Goal: Information Seeking & Learning: Learn about a topic

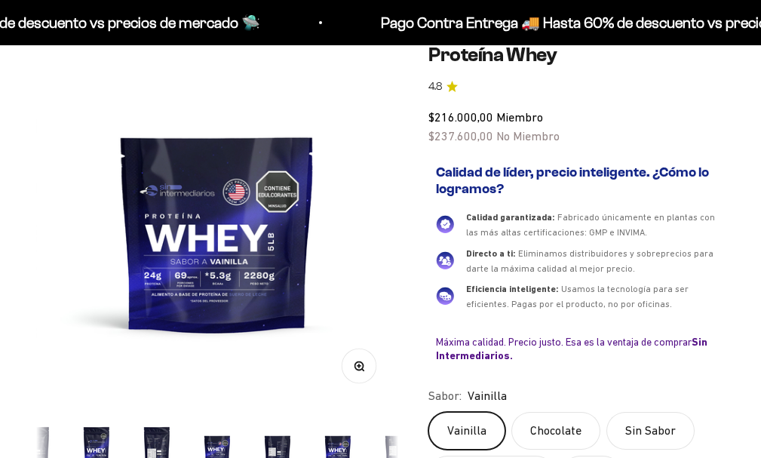
scroll to position [302, 0]
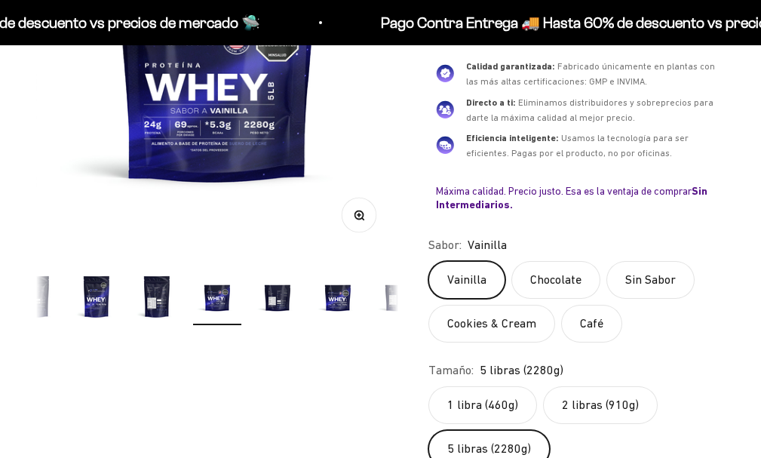
click at [159, 299] on img "Ir al artículo 9" at bounding box center [157, 296] width 48 height 48
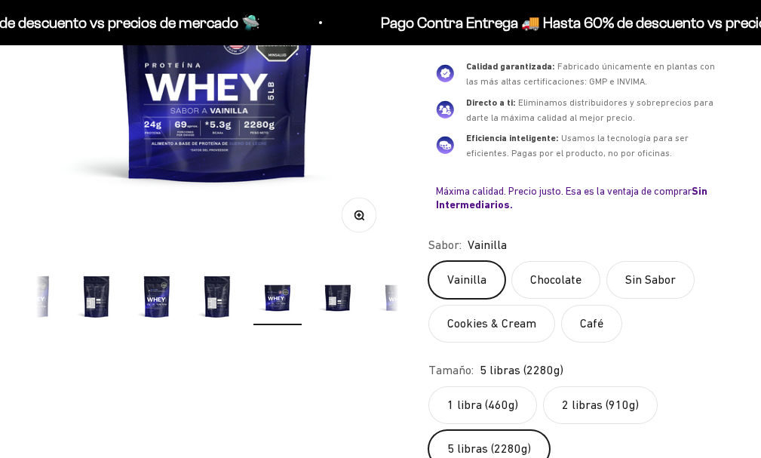
scroll to position [0, 2971]
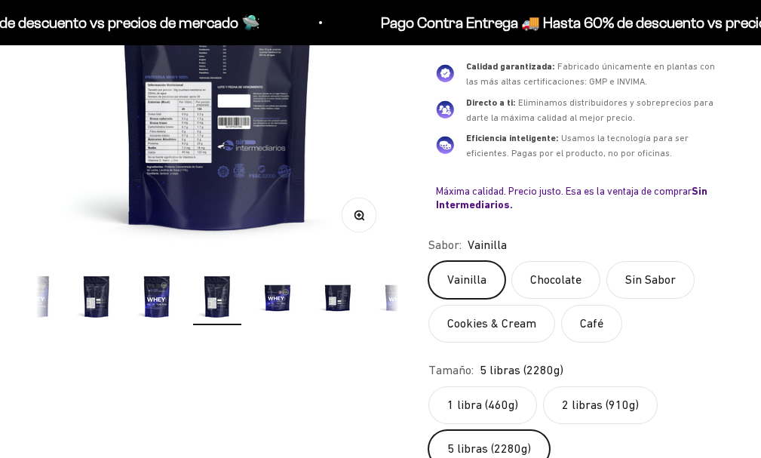
click at [354, 211] on icon "button" at bounding box center [359, 216] width 11 height 11
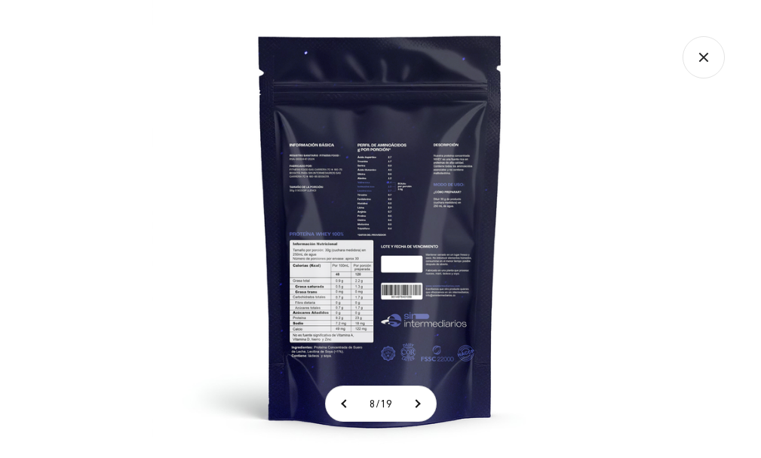
click at [343, 257] on img at bounding box center [381, 229] width 458 height 458
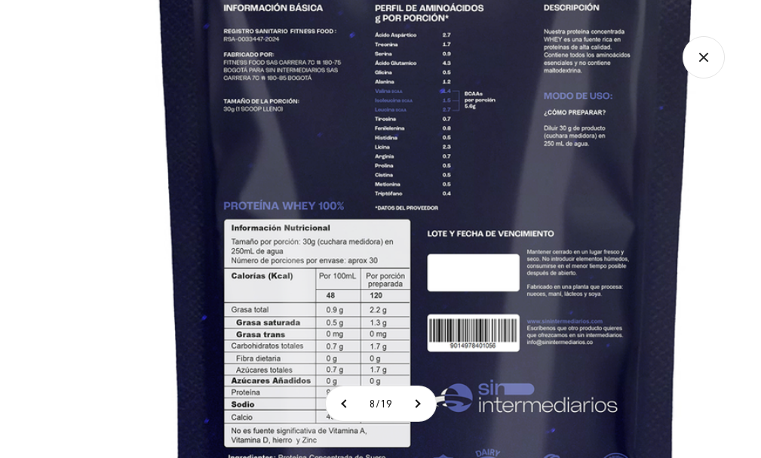
click at [343, 257] on img at bounding box center [426, 194] width 1019 height 1019
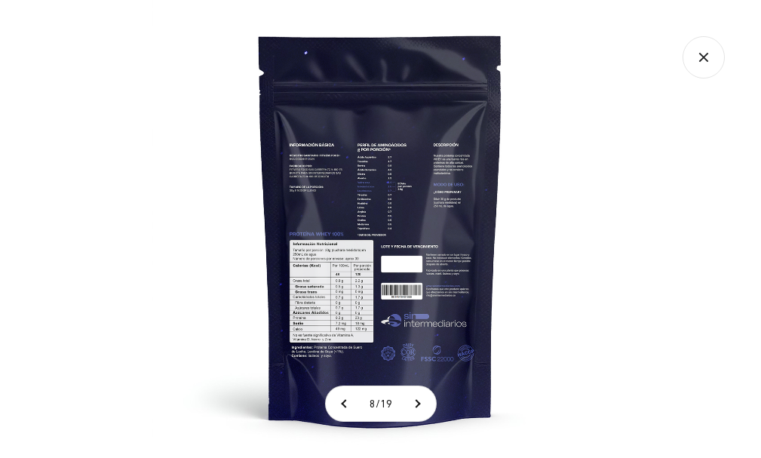
click at [343, 257] on img at bounding box center [381, 229] width 458 height 458
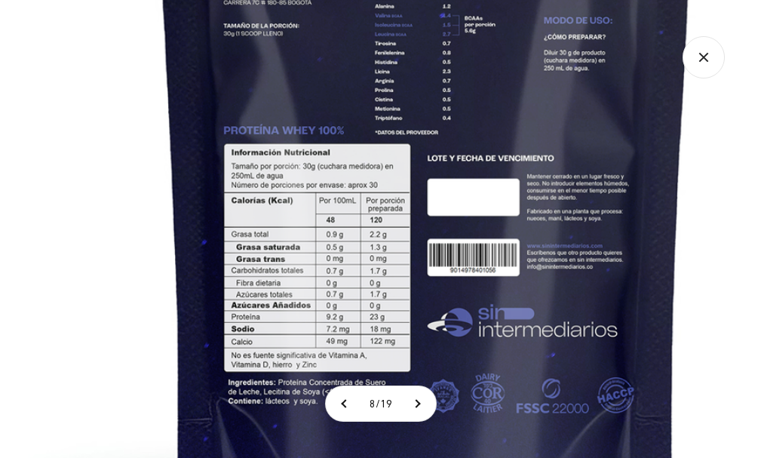
scroll to position [0, 0]
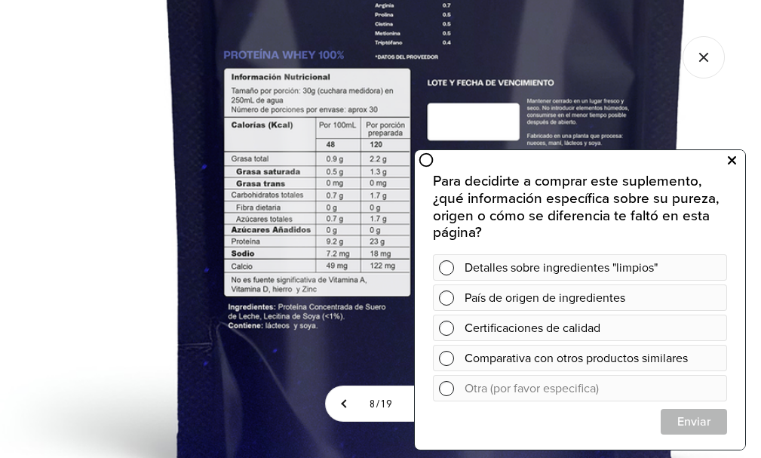
click at [728, 156] on icon at bounding box center [732, 161] width 8 height 20
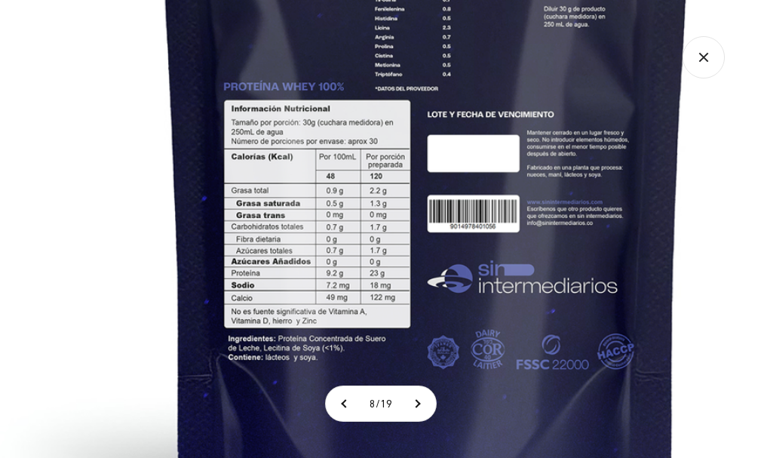
click at [414, 291] on img at bounding box center [426, 75] width 1019 height 1019
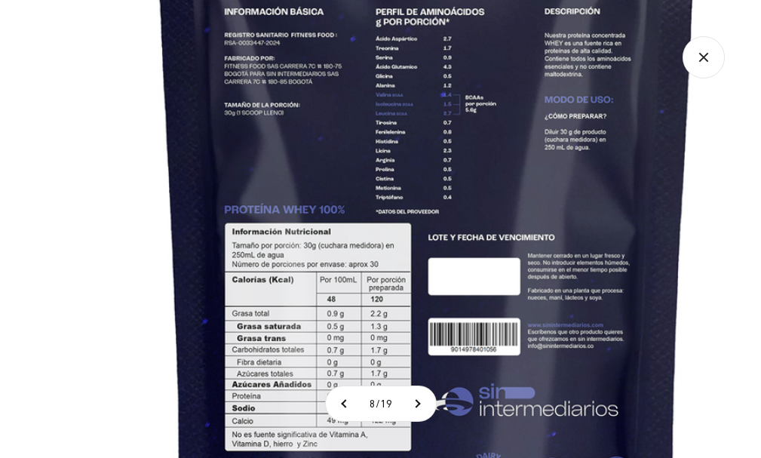
click at [368, 357] on img at bounding box center [427, 198] width 1019 height 1019
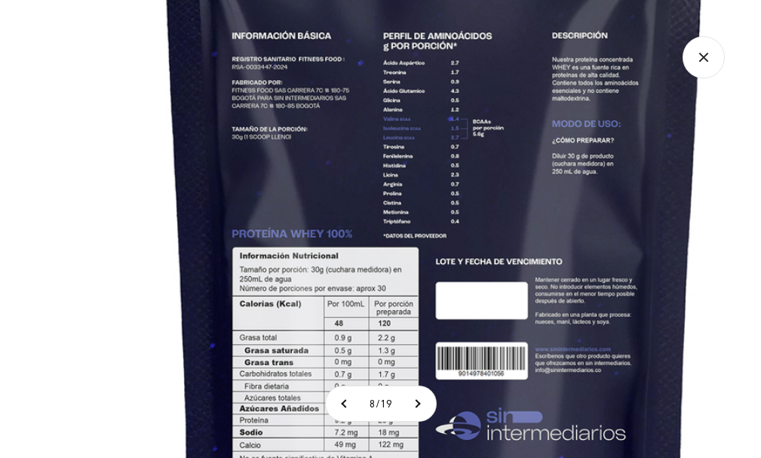
click at [346, 132] on img at bounding box center [434, 222] width 1019 height 1019
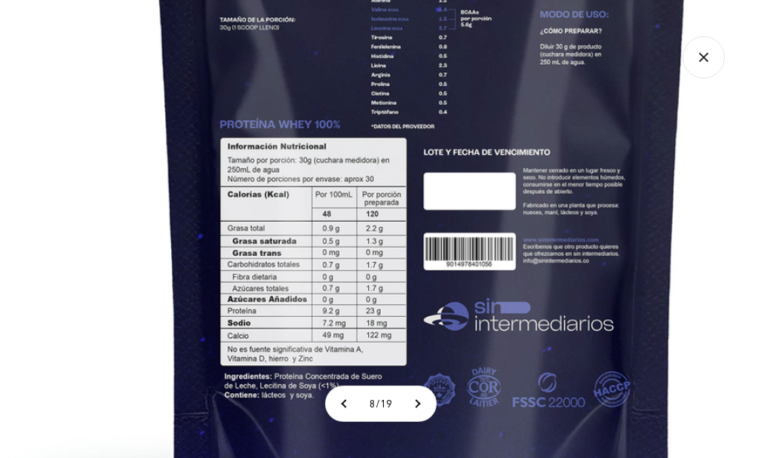
click at [333, 105] on img at bounding box center [422, 113] width 1019 height 1019
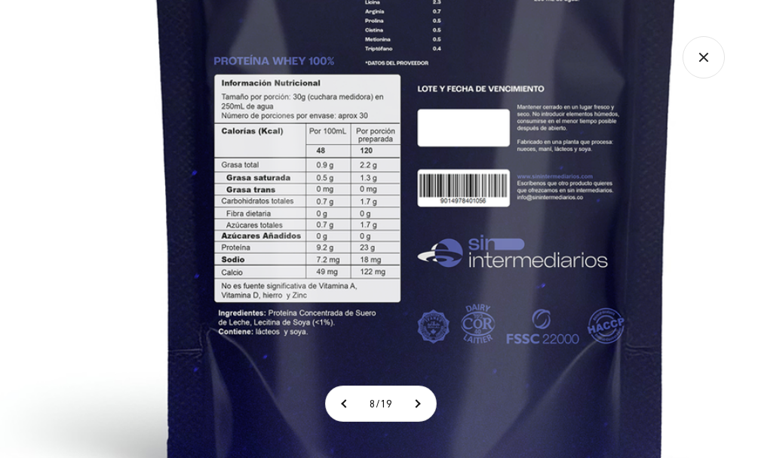
click at [362, 149] on img at bounding box center [416, 49] width 1019 height 1019
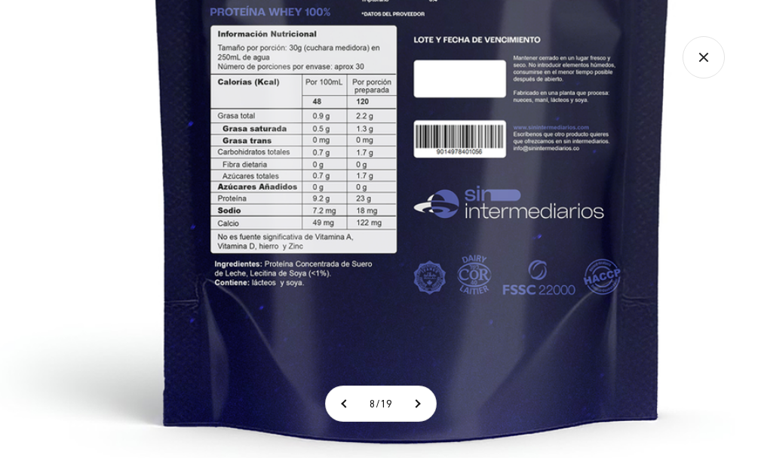
click at [383, 223] on img at bounding box center [412, 0] width 1019 height 1019
click at [341, 340] on img at bounding box center [412, 0] width 1019 height 1019
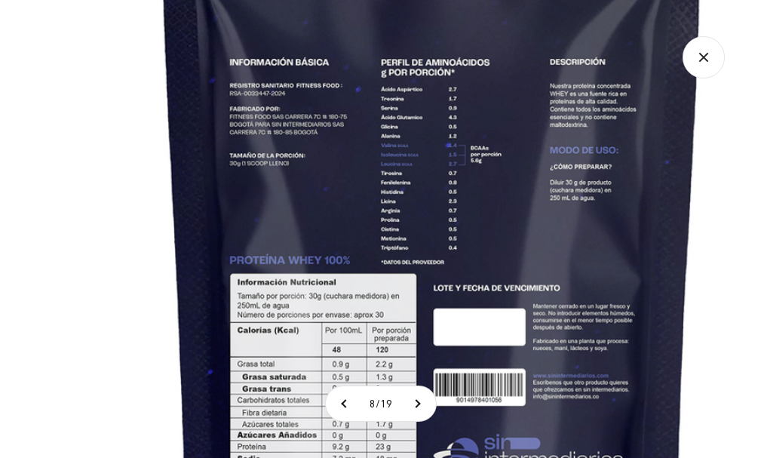
click at [313, 306] on img at bounding box center [432, 249] width 1019 height 1019
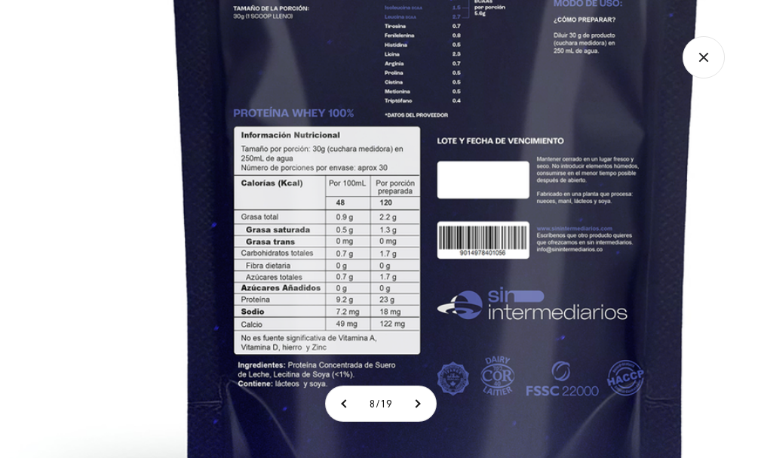
click at [317, 145] on img at bounding box center [436, 101] width 1019 height 1019
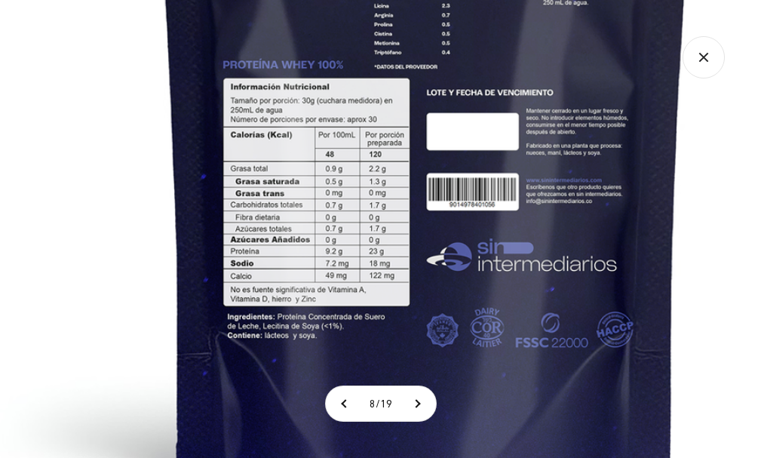
click at [307, 214] on img at bounding box center [425, 53] width 1019 height 1019
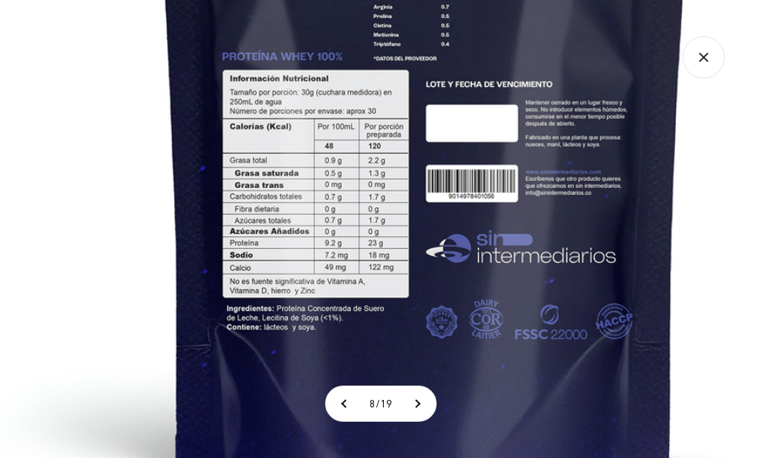
click at [304, 192] on img at bounding box center [424, 45] width 1019 height 1019
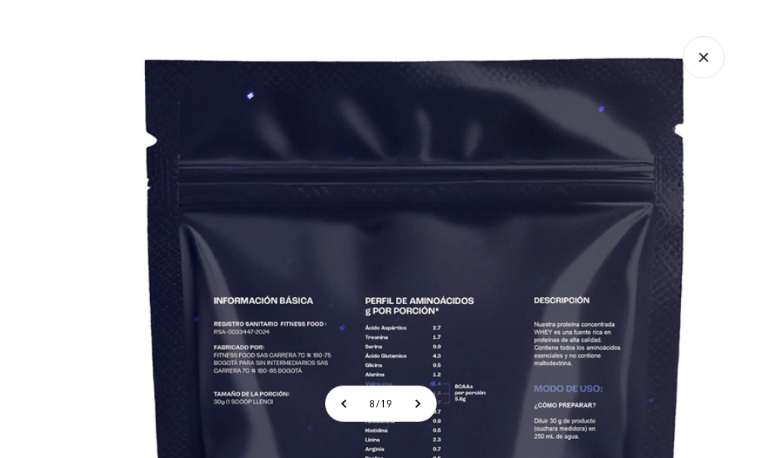
click at [708, 65] on icon "Cerrar galería" at bounding box center [704, 57] width 42 height 42
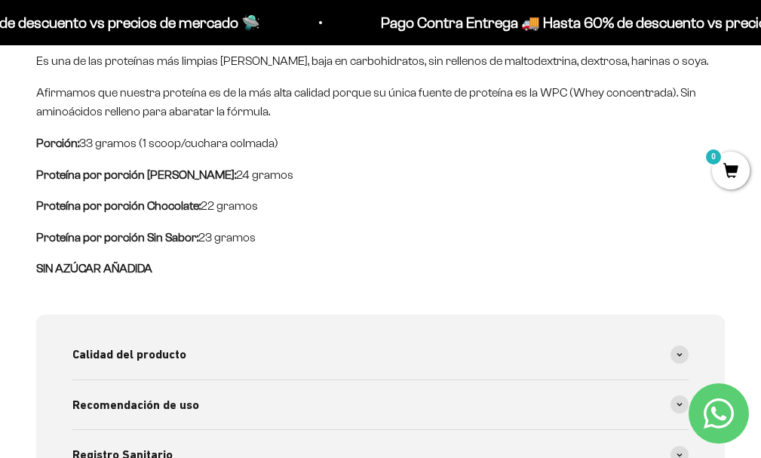
scroll to position [1283, 0]
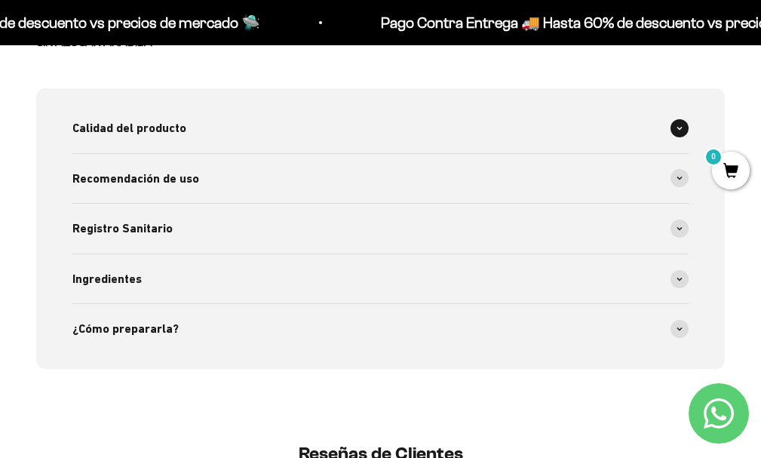
click at [677, 126] on icon at bounding box center [680, 128] width 6 height 5
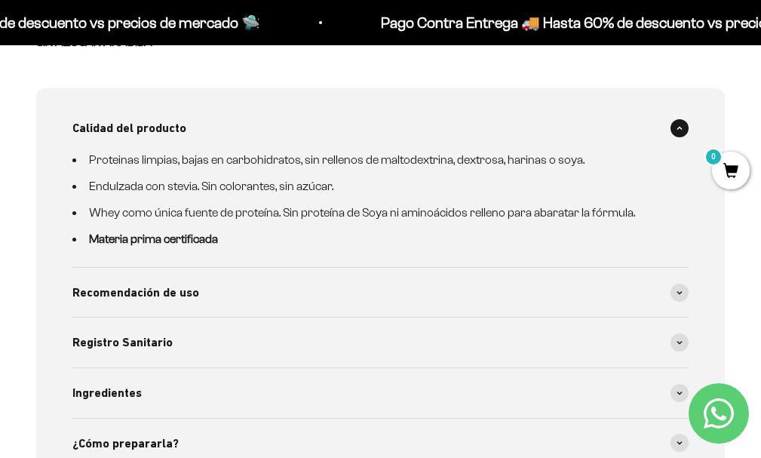
click at [677, 126] on icon at bounding box center [680, 128] width 6 height 5
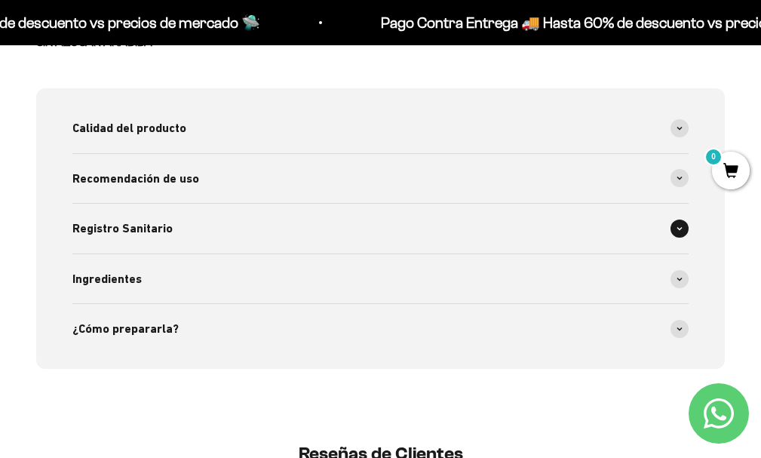
click at [314, 204] on div "Registro Sanitario" at bounding box center [380, 229] width 617 height 50
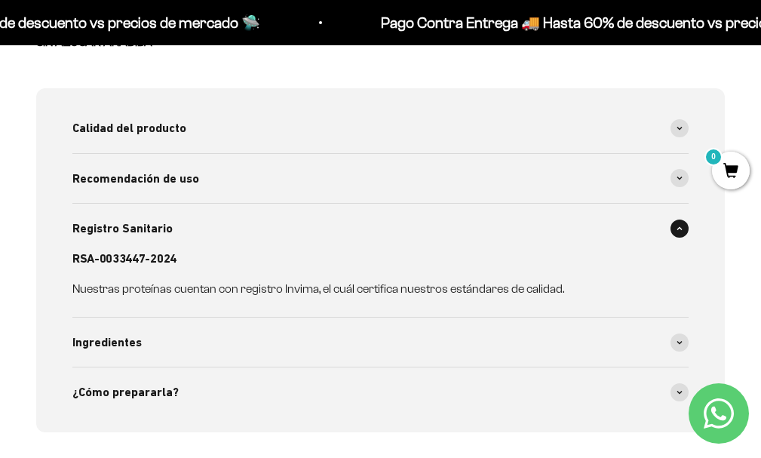
click at [314, 204] on div "Registro Sanitario" at bounding box center [380, 229] width 617 height 50
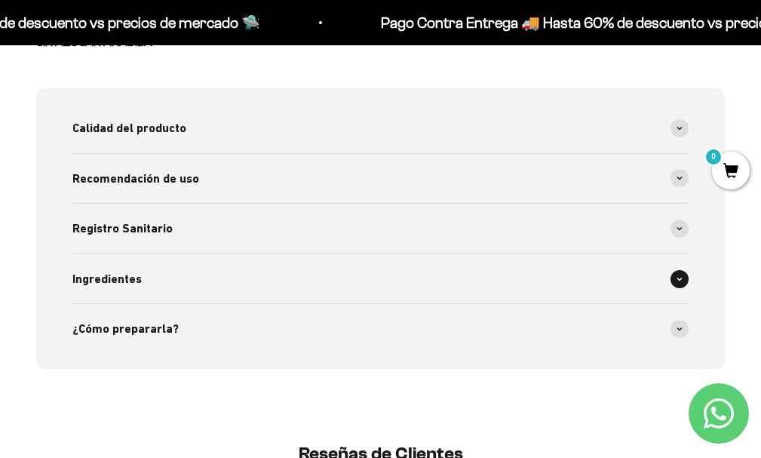
click at [298, 254] on div "Ingredientes" at bounding box center [380, 279] width 617 height 50
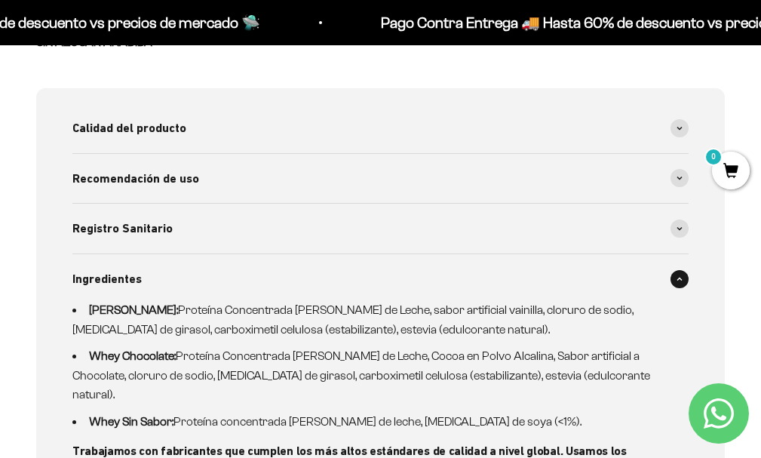
click at [298, 254] on div "Ingredientes" at bounding box center [380, 279] width 617 height 50
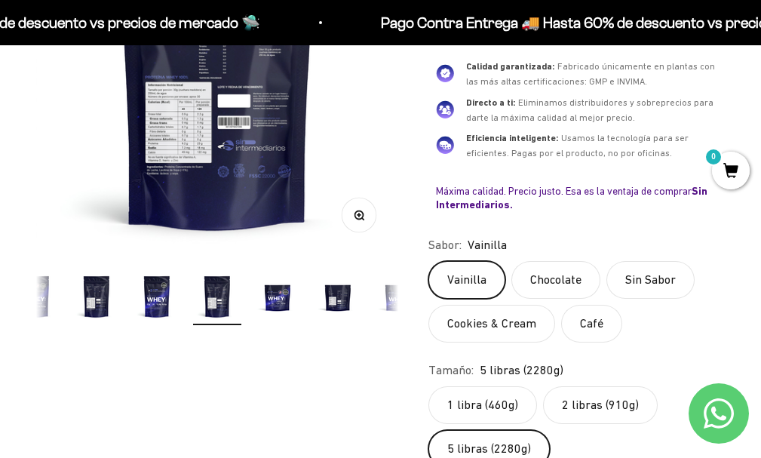
scroll to position [0, 0]
